Goal: Information Seeking & Learning: Find specific fact

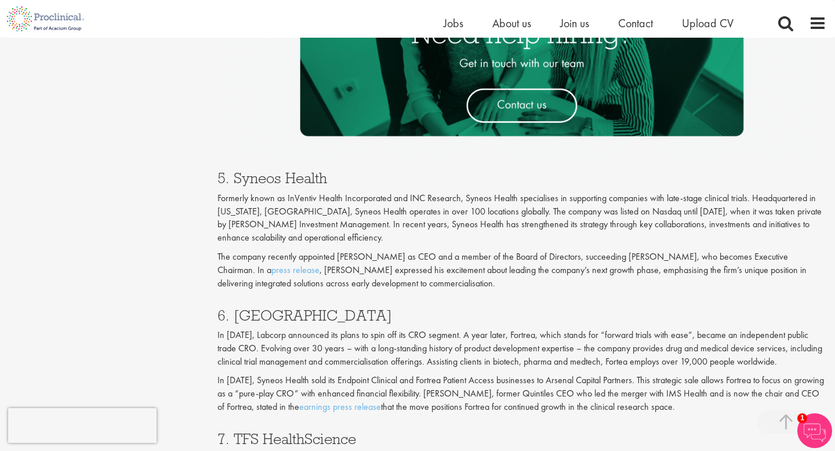
scroll to position [1890, 0]
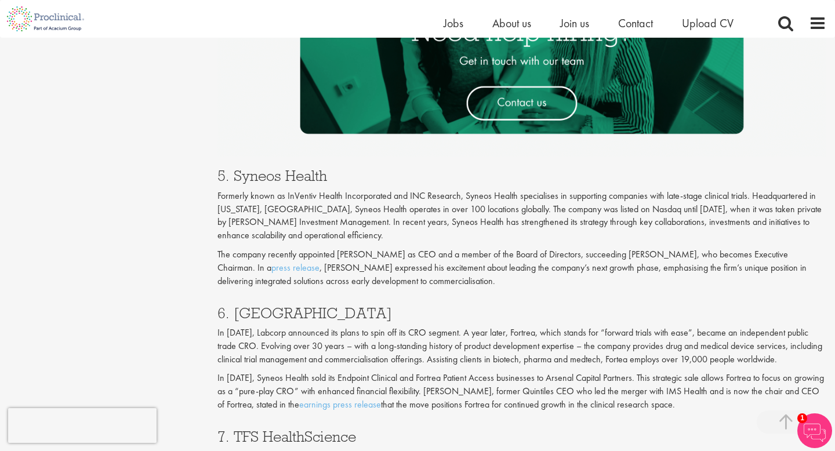
click at [266, 303] on div "6. Fortrea In [DATE], Labcorp announced its plans to spin off its CRO segment. …" at bounding box center [522, 355] width 626 height 123
click at [269, 307] on h3 "6. [GEOGRAPHIC_DATA]" at bounding box center [521, 312] width 609 height 15
copy h3 "Fortrea"
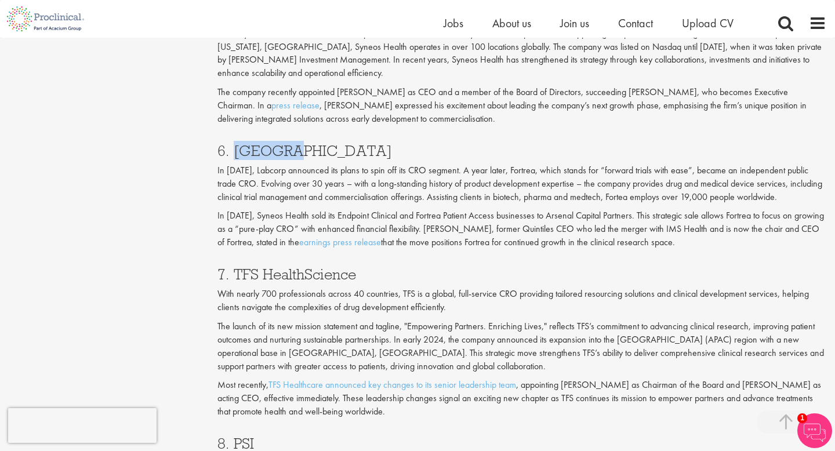
scroll to position [2106, 0]
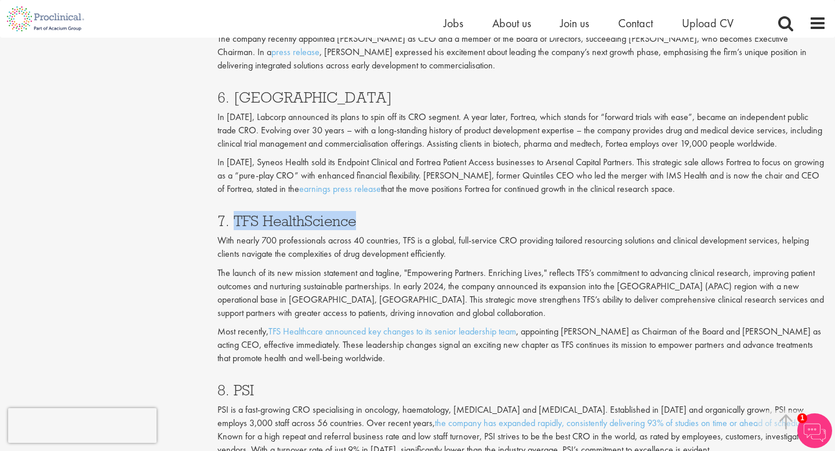
drag, startPoint x: 381, startPoint y: 221, endPoint x: 235, endPoint y: 213, distance: 146.3
click at [235, 213] on h3 "7. TFS HealthScience" at bounding box center [521, 220] width 609 height 15
copy h3 "TFS HealthScience"
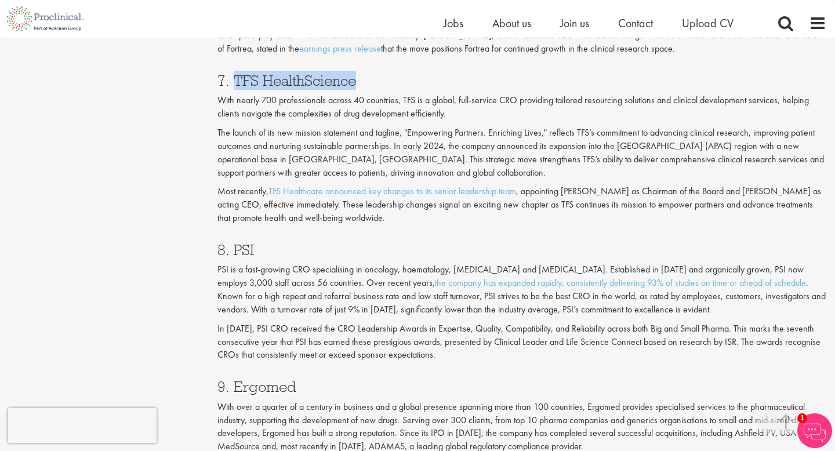
scroll to position [2249, 0]
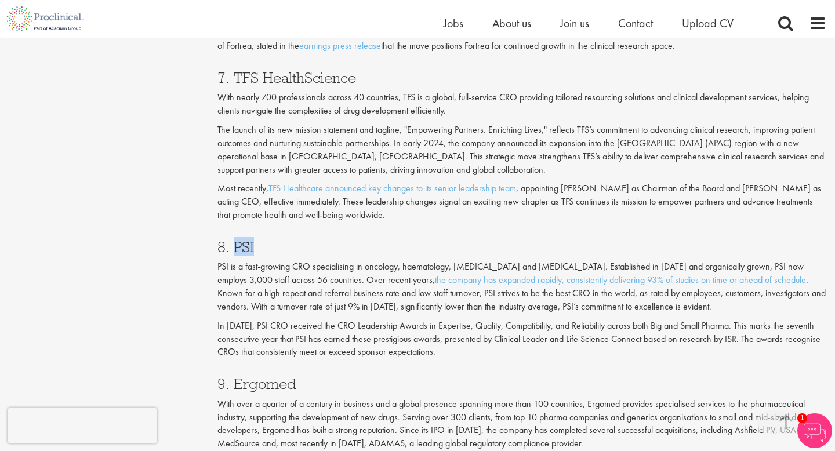
drag, startPoint x: 286, startPoint y: 249, endPoint x: 234, endPoint y: 246, distance: 52.8
click at [234, 246] on h3 "8. PSI" at bounding box center [521, 246] width 609 height 15
copy h3 "PSI"
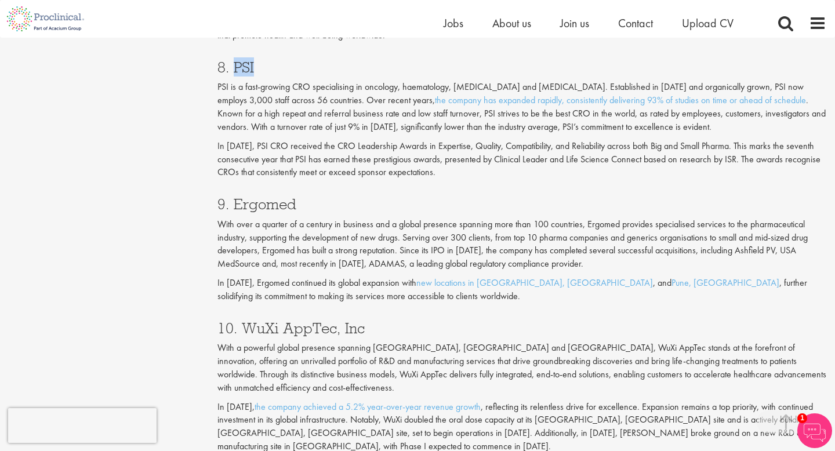
scroll to position [2463, 0]
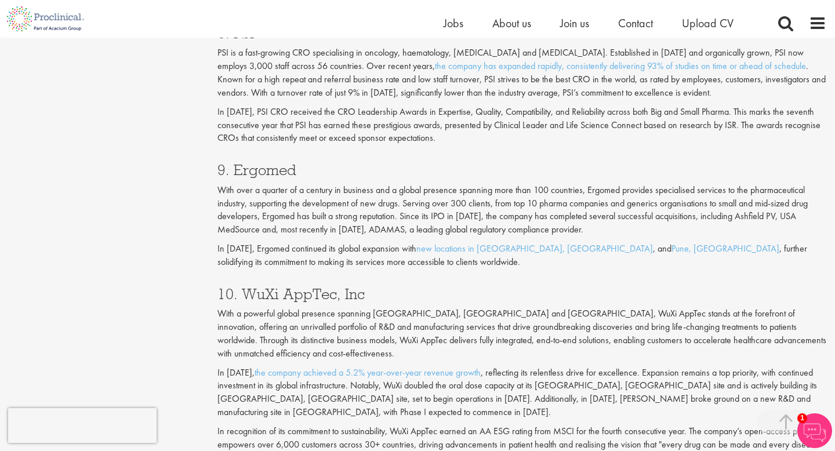
click at [255, 169] on h3 "9. Ergomed" at bounding box center [521, 169] width 609 height 15
copy h3 "Ergomed"
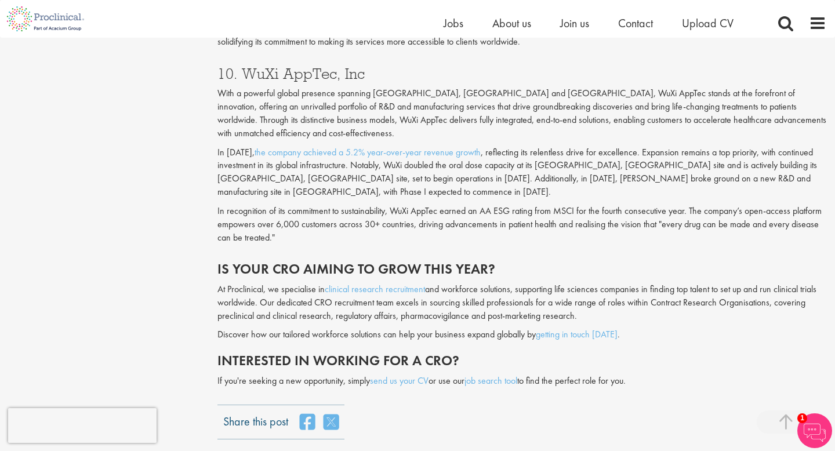
scroll to position [2684, 0]
